Goal: Navigation & Orientation: Find specific page/section

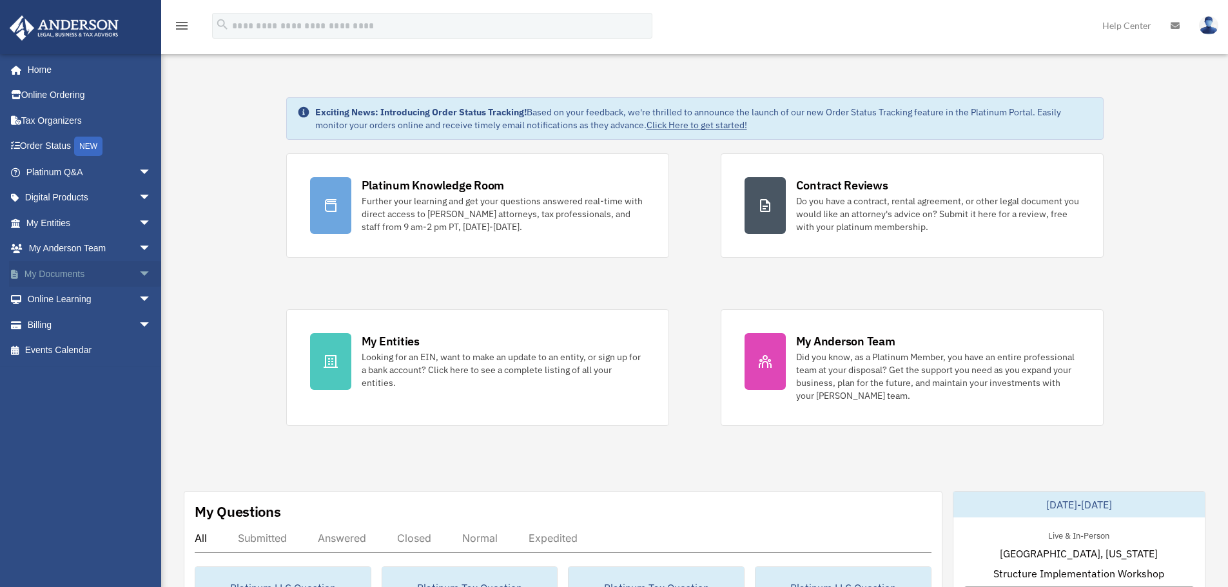
click at [139, 268] on span "arrow_drop_down" at bounding box center [152, 274] width 26 height 26
click at [48, 296] on link "Box" at bounding box center [94, 300] width 153 height 26
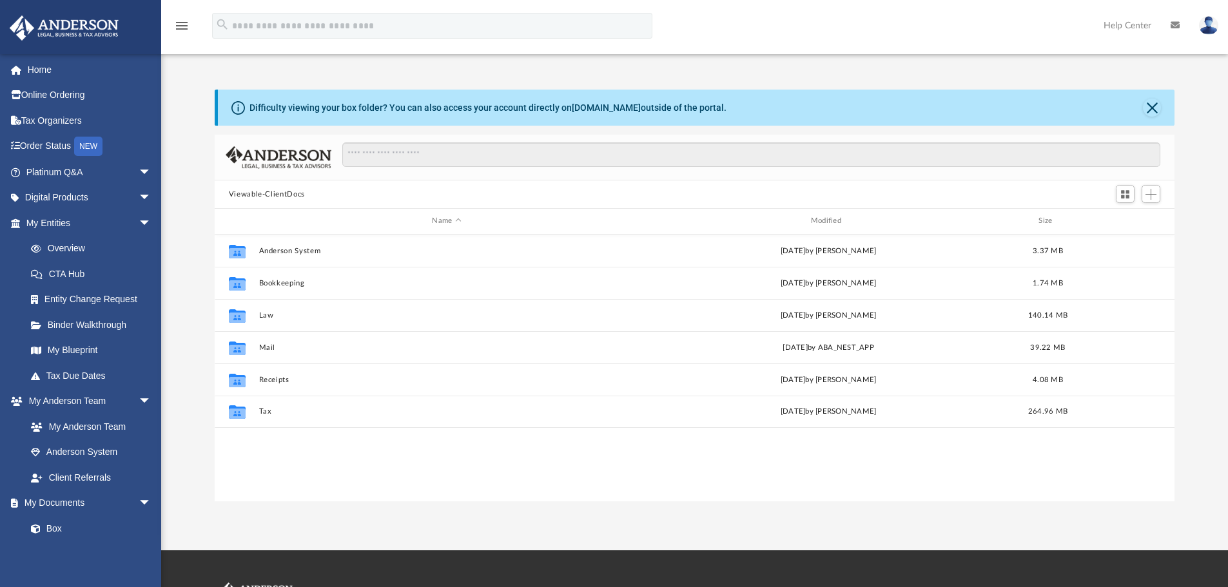
scroll to position [284, 950]
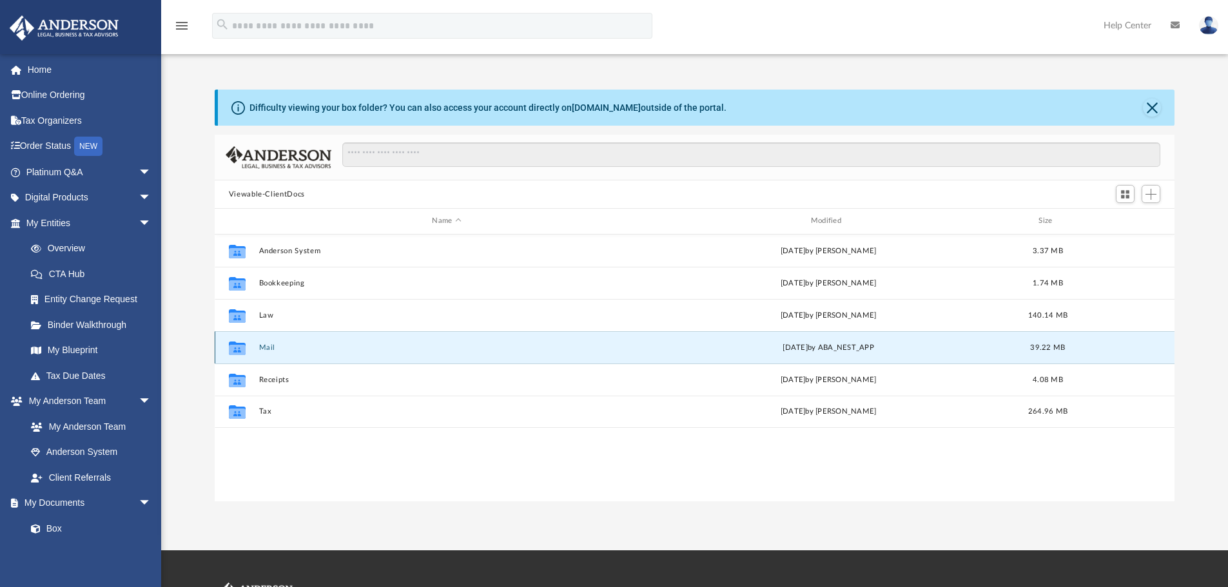
click at [263, 347] on button "Mail" at bounding box center [446, 347] width 376 height 8
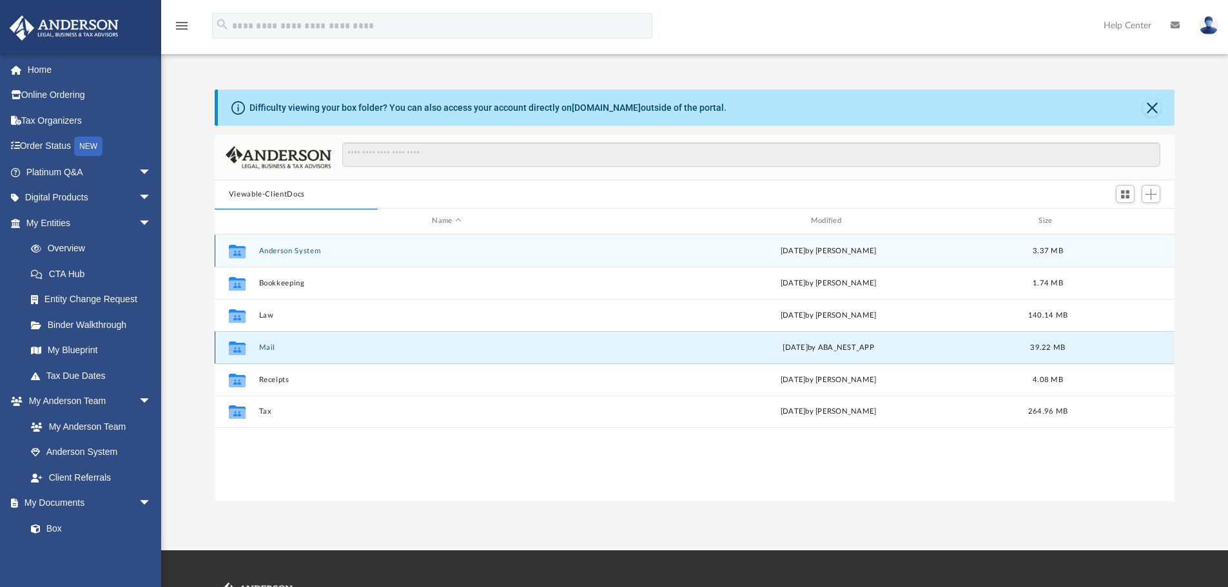
scroll to position [244, 950]
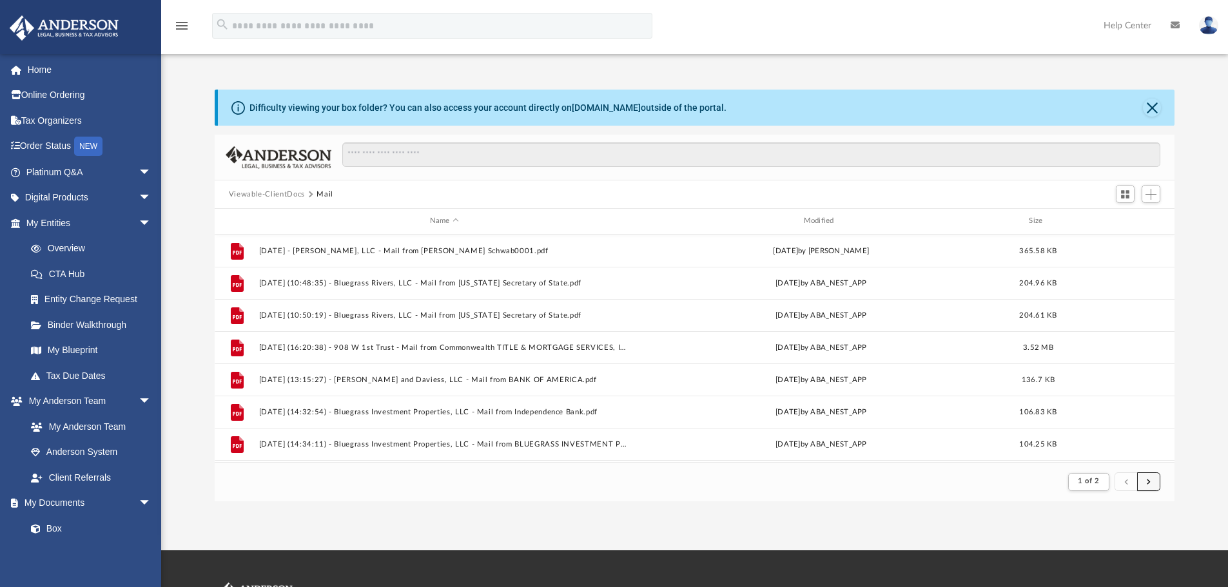
click at [1153, 484] on button "submit" at bounding box center [1148, 481] width 23 height 19
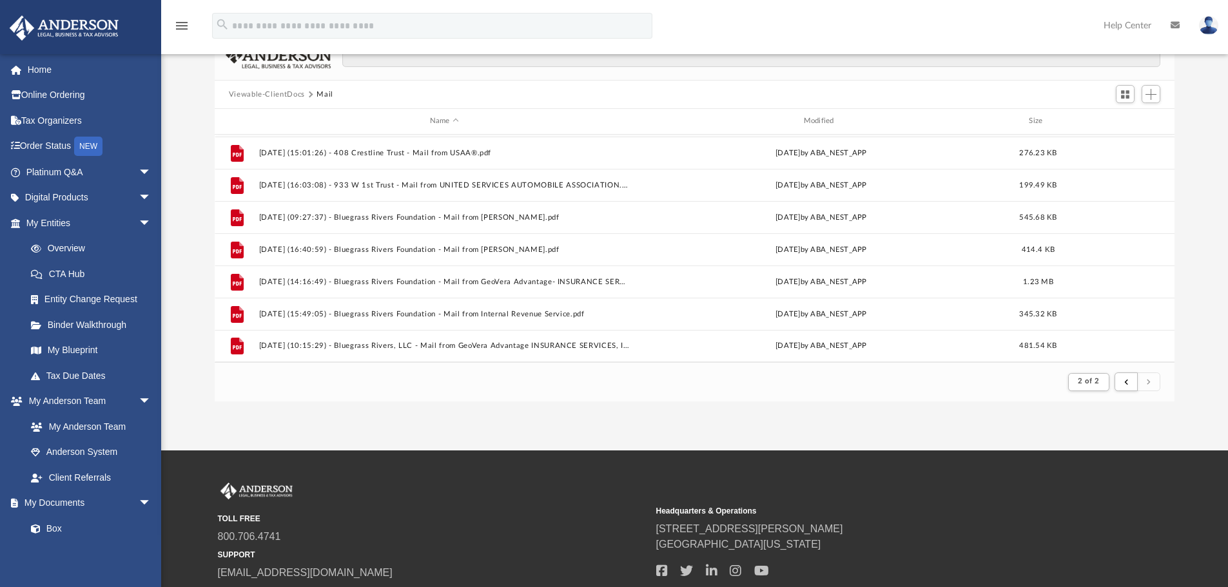
scroll to position [129, 0]
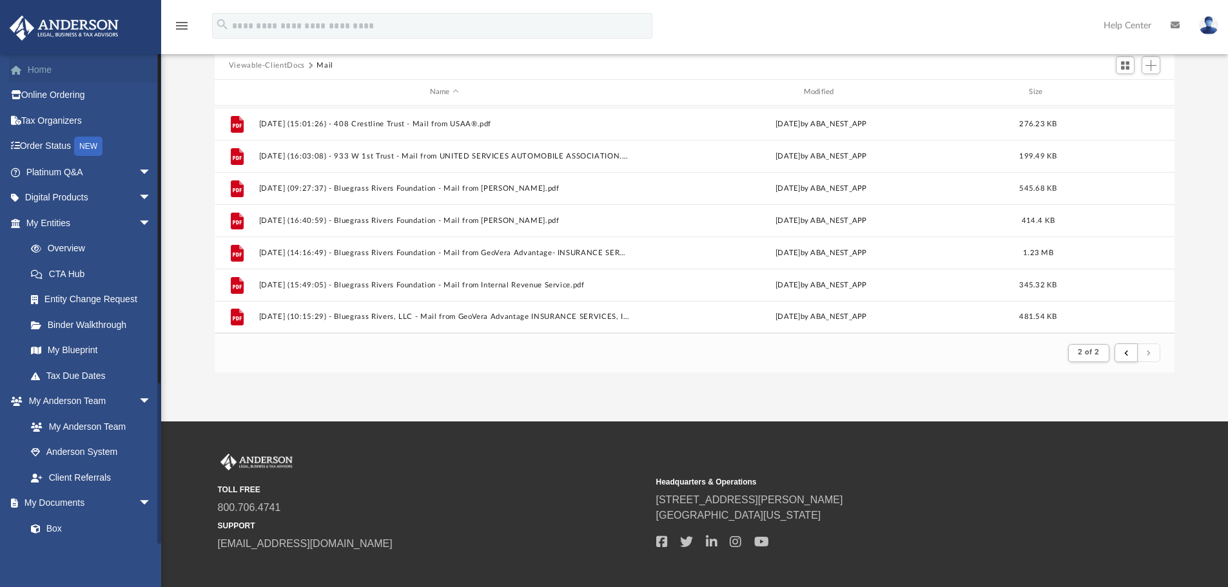
click at [46, 72] on link "Home" at bounding box center [90, 70] width 162 height 26
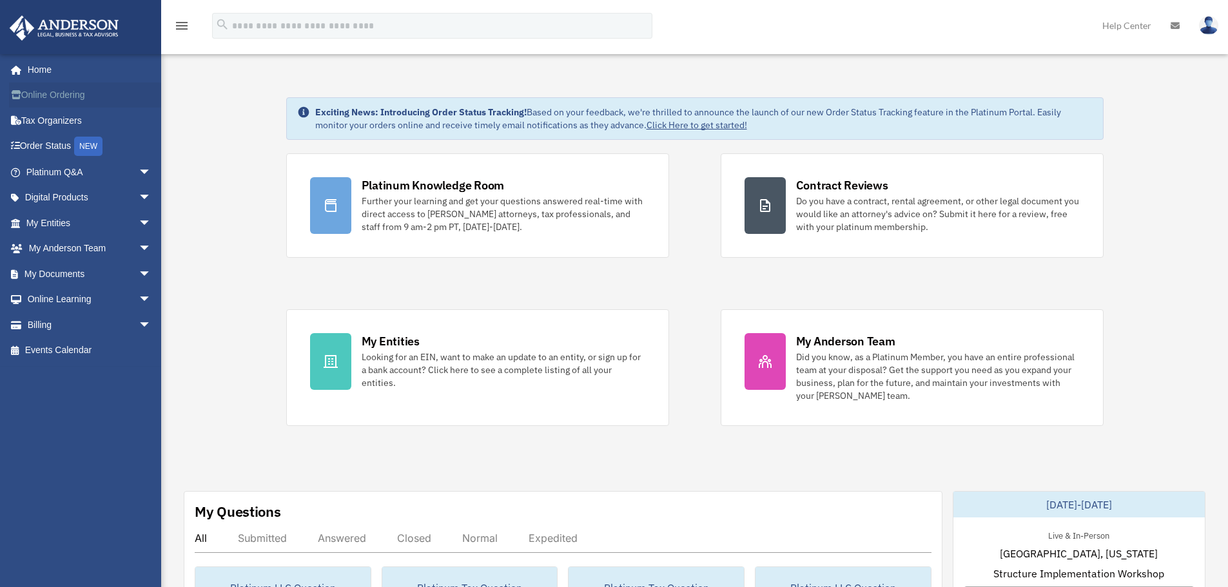
click at [39, 89] on link "Online Ordering" at bounding box center [90, 95] width 162 height 26
click at [139, 322] on span "arrow_drop_down" at bounding box center [152, 325] width 26 height 26
click at [139, 322] on span "arrow_drop_up" at bounding box center [152, 325] width 26 height 26
click at [139, 297] on span "arrow_drop_down" at bounding box center [152, 300] width 26 height 26
click at [139, 297] on span "arrow_drop_up" at bounding box center [152, 300] width 26 height 26
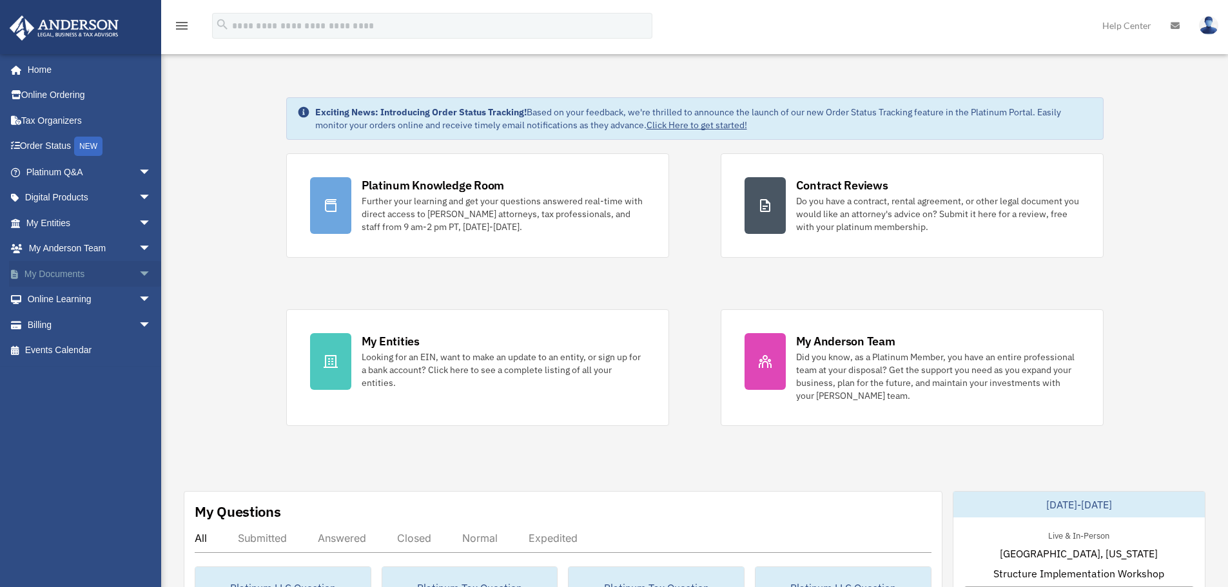
click at [139, 265] on span "arrow_drop_down" at bounding box center [152, 274] width 26 height 26
click at [139, 265] on span "arrow_drop_up" at bounding box center [152, 274] width 26 height 26
click at [139, 245] on span "arrow_drop_down" at bounding box center [152, 249] width 26 height 26
click at [139, 245] on span "arrow_drop_up" at bounding box center [152, 249] width 26 height 26
click at [139, 322] on span "arrow_drop_down" at bounding box center [152, 325] width 26 height 26
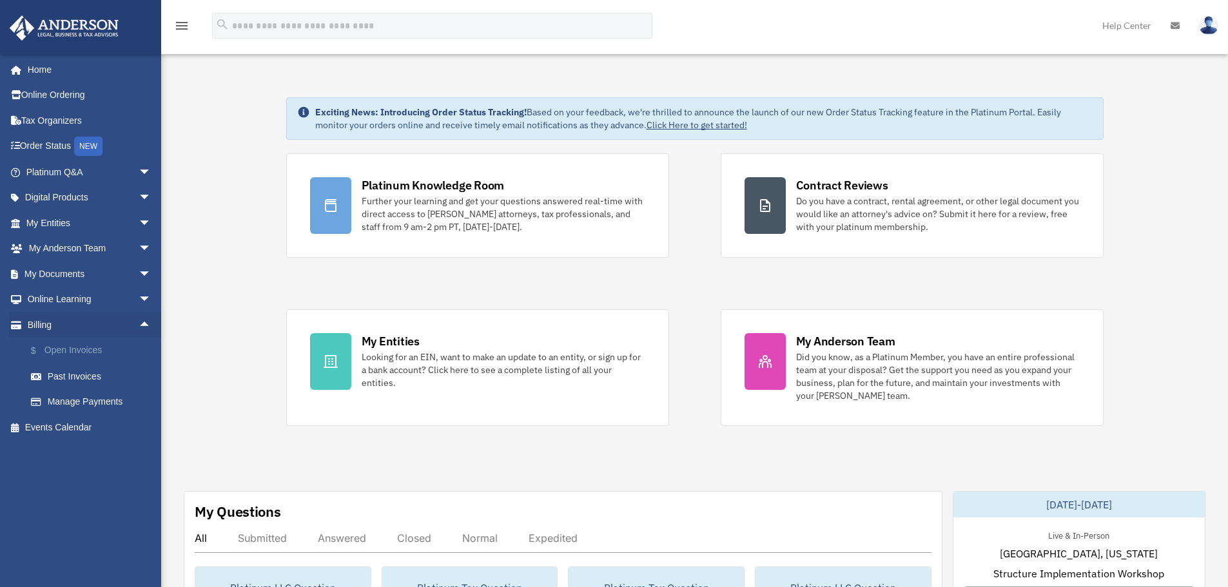
click at [74, 347] on link "$ Open Invoices" at bounding box center [94, 351] width 153 height 26
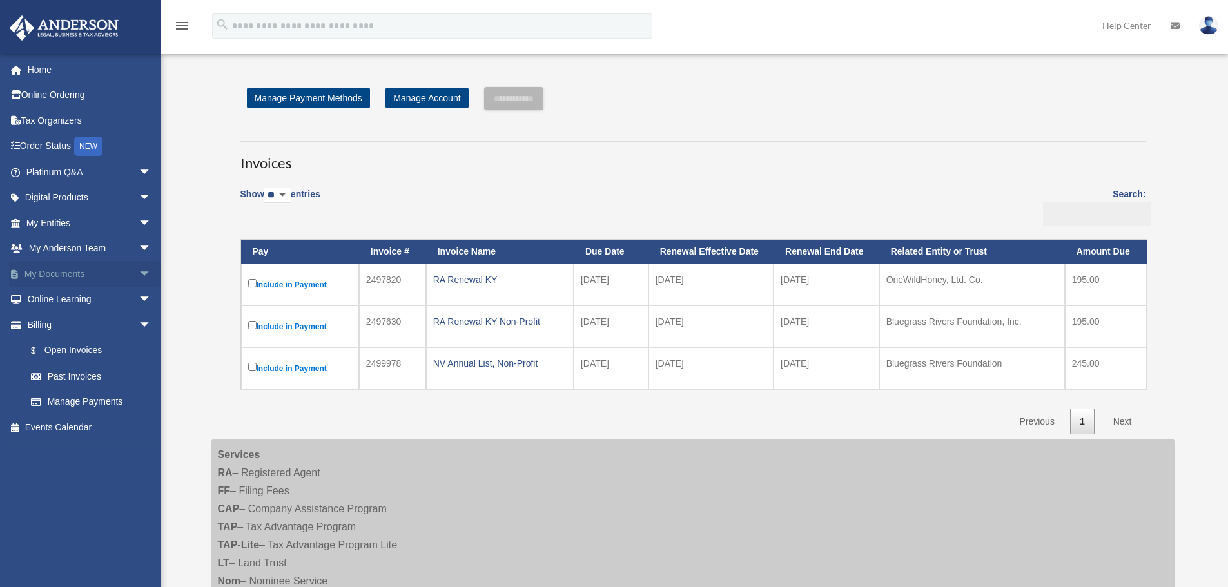
click at [40, 265] on link "My Documents arrow_drop_down" at bounding box center [90, 274] width 162 height 26
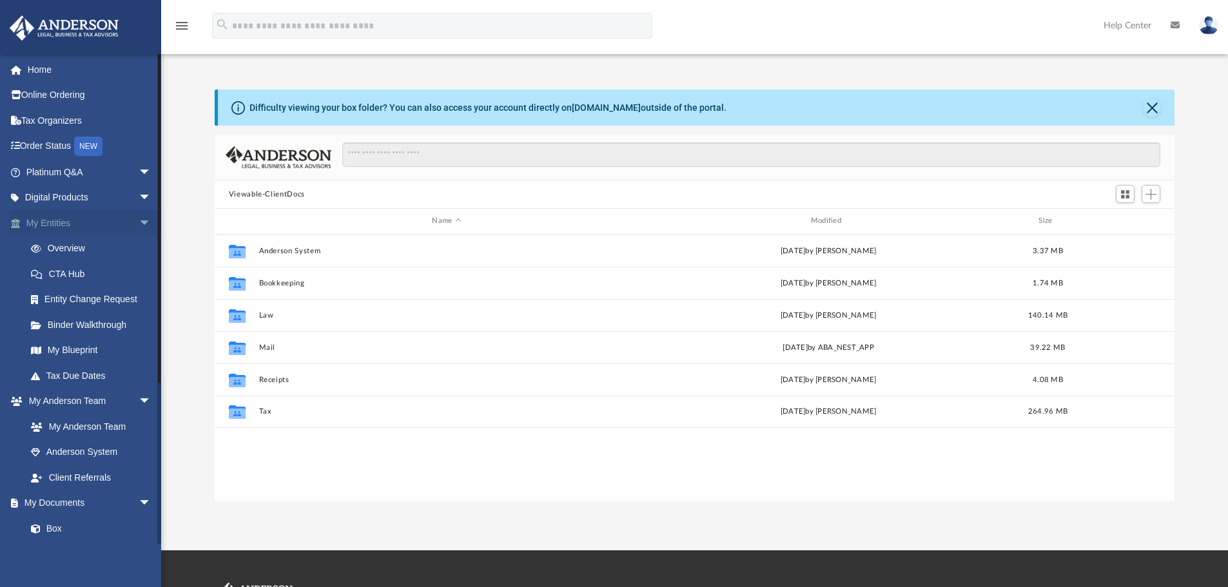
scroll to position [284, 950]
click at [79, 349] on link "My Blueprint" at bounding box center [94, 351] width 153 height 26
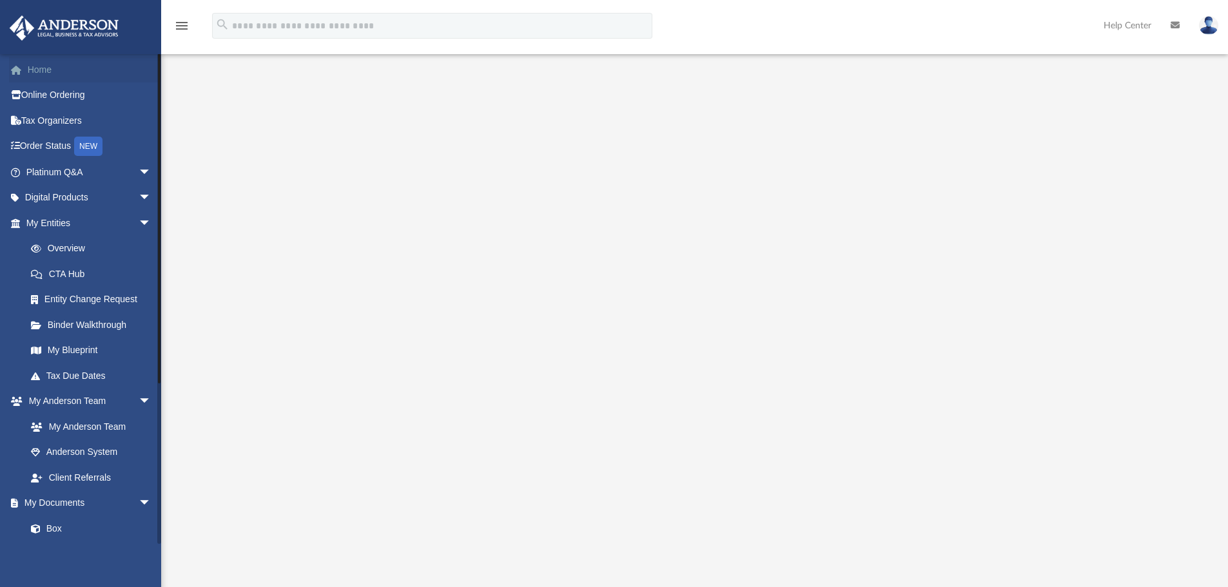
click at [32, 65] on link "Home" at bounding box center [90, 70] width 162 height 26
